Goal: Communication & Community: Ask a question

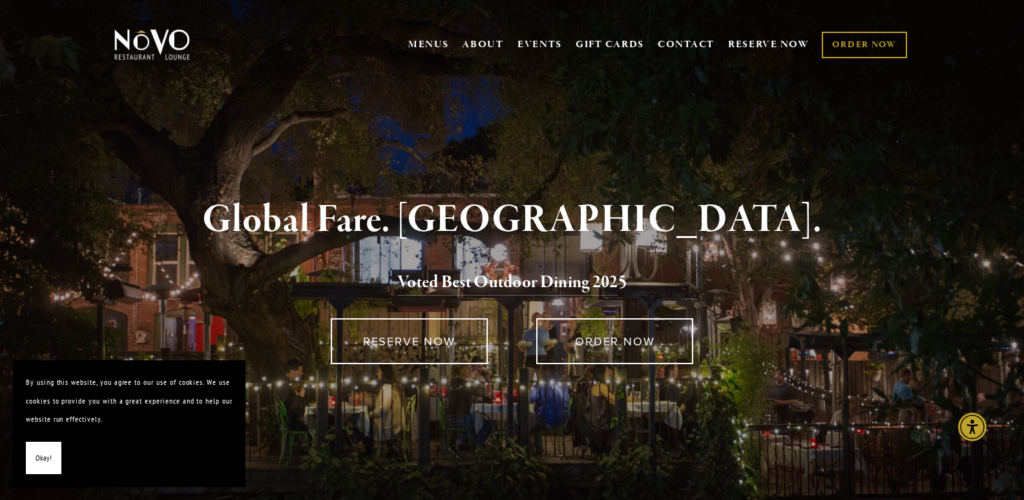
click at [658, 32] on link "CONTACT" at bounding box center [686, 44] width 57 height 25
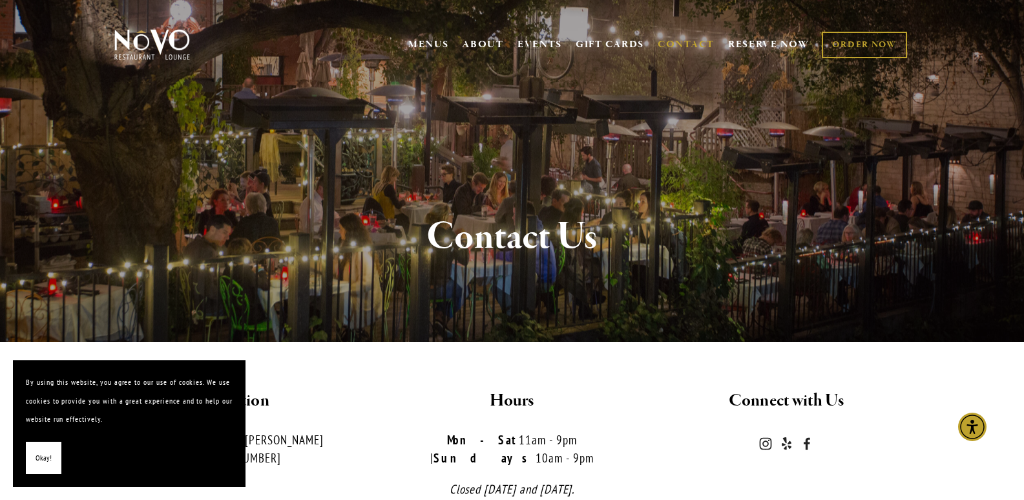
scroll to position [323, 0]
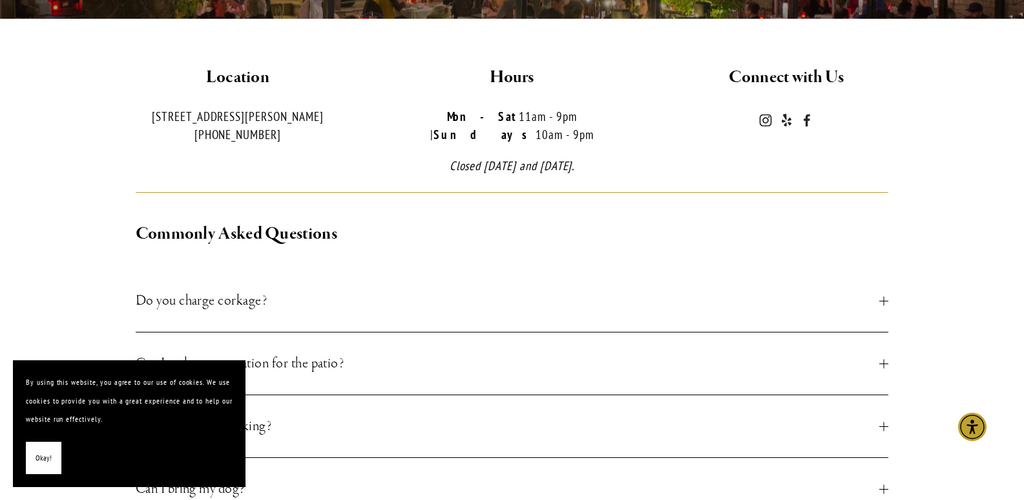
drag, startPoint x: 374, startPoint y: 279, endPoint x: 337, endPoint y: 304, distance: 45.0
click at [372, 289] on span "Do you charge corkage?" at bounding box center [508, 300] width 744 height 23
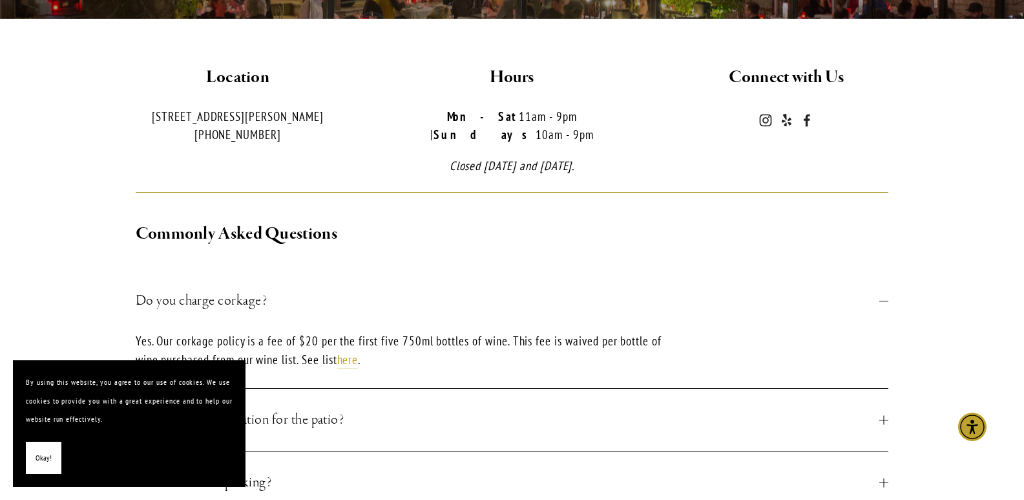
drag, startPoint x: 62, startPoint y: 445, endPoint x: 129, endPoint y: 297, distance: 163.1
click at [63, 444] on div "Okay!" at bounding box center [129, 457] width 207 height 33
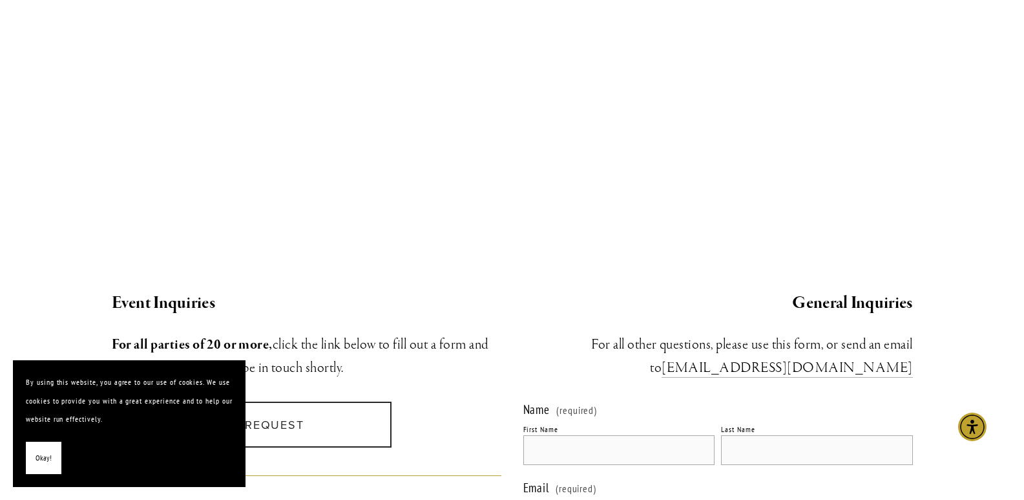
scroll to position [1293, 0]
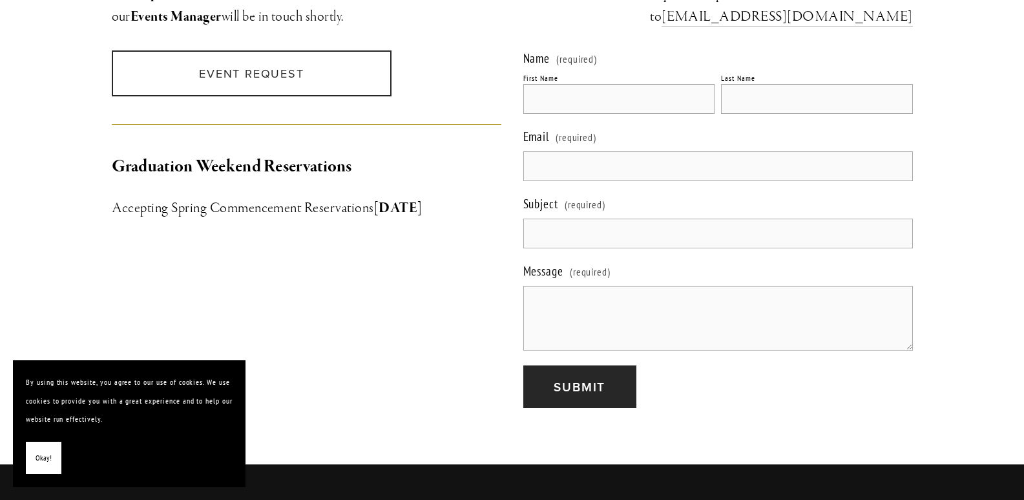
drag, startPoint x: 583, startPoint y: 338, endPoint x: 580, endPoint y: 331, distance: 7.8
click at [582, 338] on form "Name (required) First Name Last Name Email (required) Subject (required) Messag…" at bounding box center [718, 229] width 390 height 358
paste textarea "Wikipedia is considered to be the World’s most significant tool for reference m…"
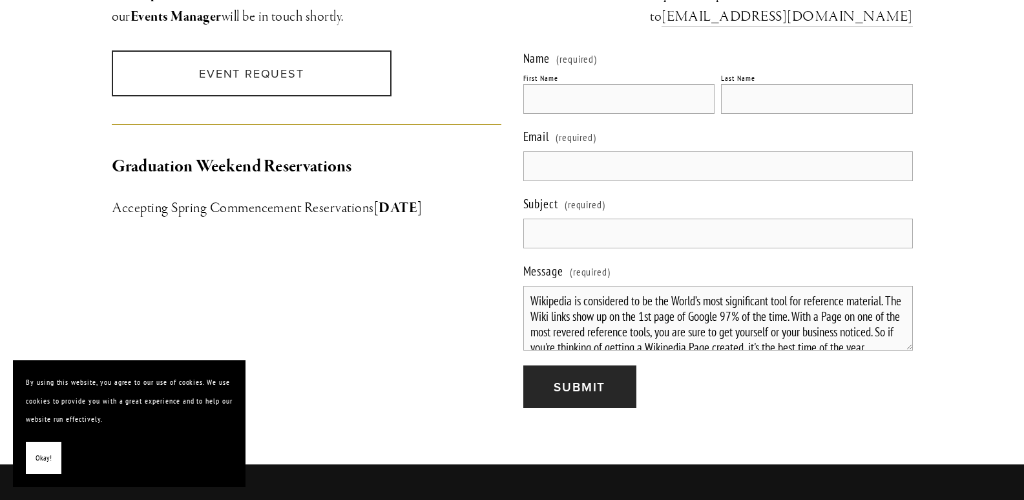
click at [580, 292] on textarea "Wikipedia is considered to be the World’s most significant tool for reference m…" at bounding box center [718, 318] width 390 height 65
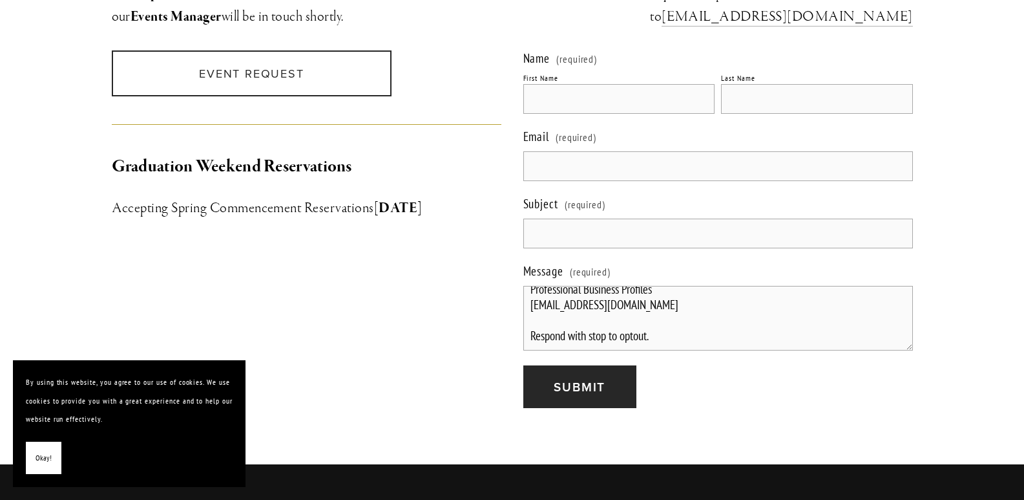
type textarea "Wikipedia is considered to be the World’s most significant tool for reference m…"
click at [594, 221] on input "Subject (required)" at bounding box center [718, 233] width 390 height 30
click at [594, 220] on input "Subject (required)" at bounding box center [718, 233] width 390 height 30
drag, startPoint x: 592, startPoint y: 143, endPoint x: 617, endPoint y: 165, distance: 33.4
click at [617, 165] on div "Name (required) First Name Last Name Email (required) Subject (required) Messag…" at bounding box center [718, 201] width 390 height 303
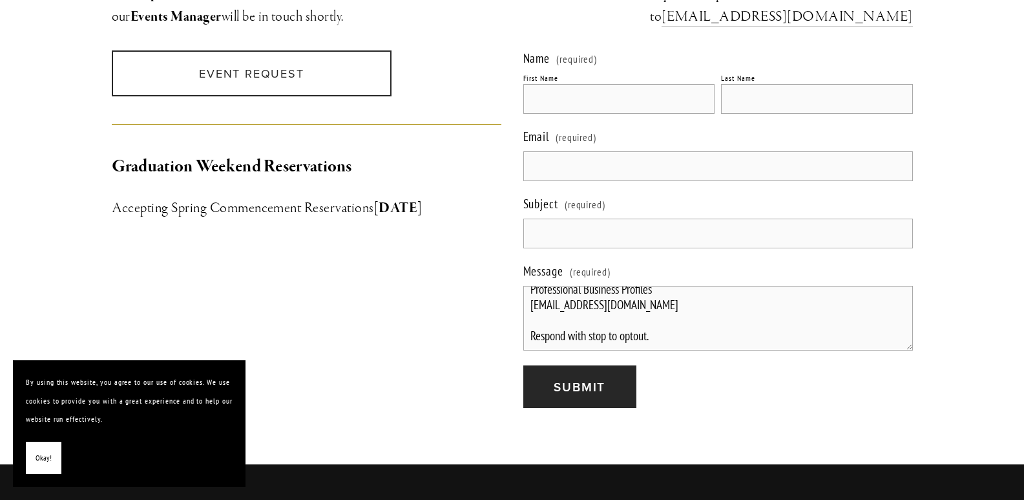
type input "[EMAIL_ADDRESS][DOMAIN_NAME]"
type input "[PERSON_NAME]"
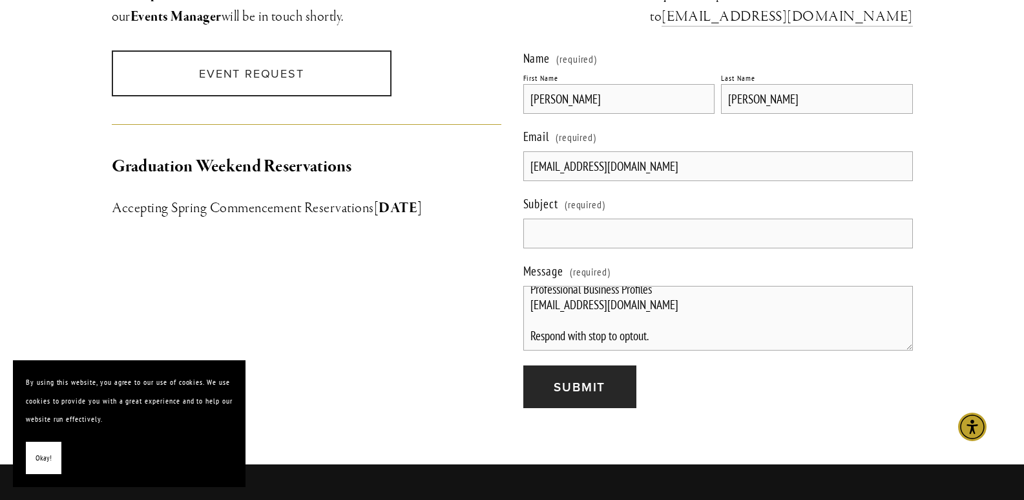
click at [582, 218] on input "Subject (required)" at bounding box center [718, 233] width 390 height 30
paste input "Get A Wikipedia Page For Yourself Or For Your Company."
type input "Get A Wikipedia Page For Yourself Or For Your Company."
click at [565, 346] on form "Name (required) First Name [PERSON_NAME] Last Name [PERSON_NAME] Email (require…" at bounding box center [718, 229] width 390 height 358
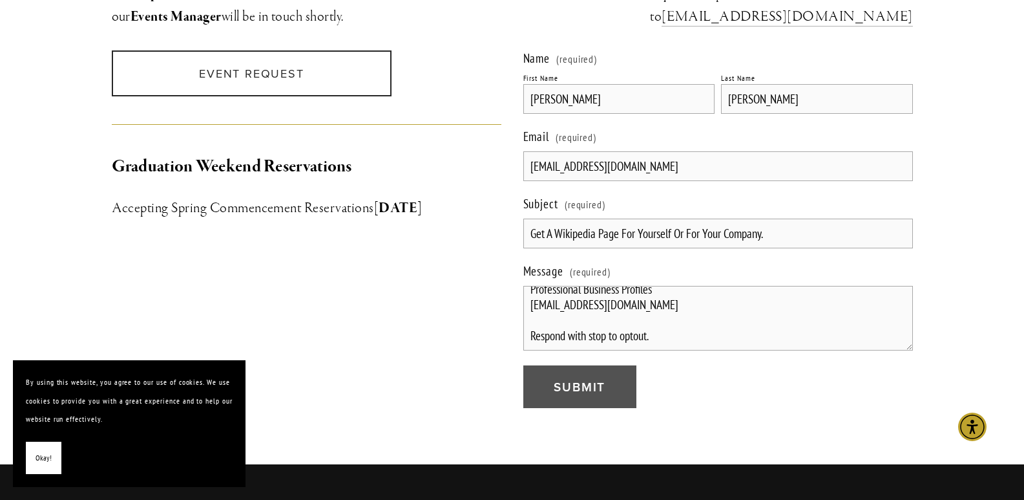
click at [558, 377] on span "Submit" at bounding box center [580, 386] width 52 height 18
